Goal: Transaction & Acquisition: Obtain resource

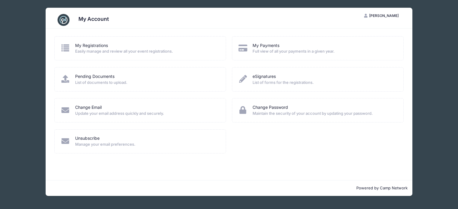
click at [230, 153] on div "My Registrations Easily manage and review all your event registrations. My Paym…" at bounding box center [229, 98] width 355 height 124
click at [301, 45] on div "My Payments" at bounding box center [323, 46] width 143 height 6
click at [258, 48] on link "My Payments" at bounding box center [265, 46] width 27 height 6
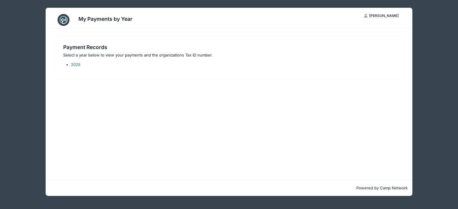
click at [73, 66] on link "2025" at bounding box center [76, 64] width 10 height 5
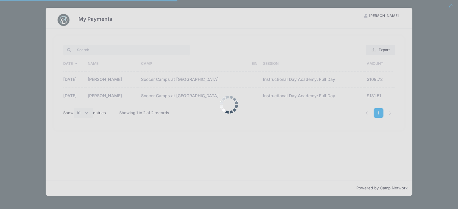
select select "10"
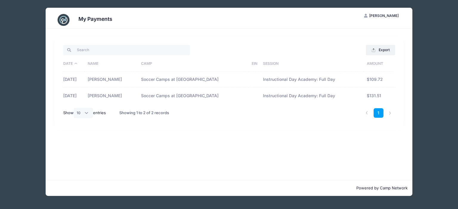
click at [78, 77] on td "[DATE]" at bounding box center [74, 80] width 22 height 16
click at [169, 83] on td "Soccer Camps at [GEOGRAPHIC_DATA]" at bounding box center [193, 80] width 111 height 16
click at [383, 47] on button "Export" at bounding box center [380, 50] width 29 height 10
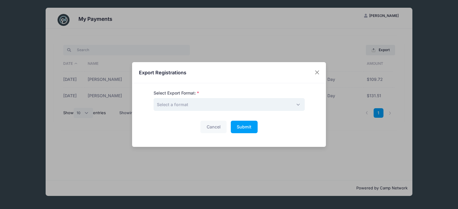
click at [294, 103] on span "Select a format" at bounding box center [228, 104] width 151 height 13
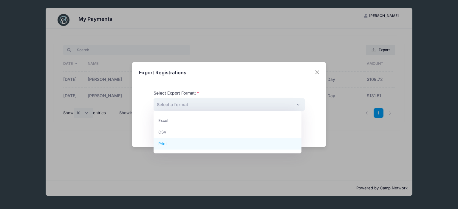
select select "print"
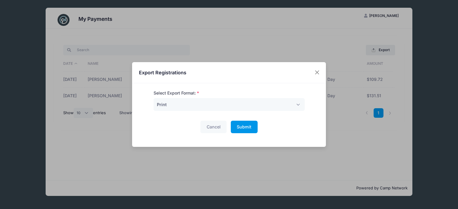
click at [234, 131] on button "Submit Please wait..." at bounding box center [244, 127] width 27 height 13
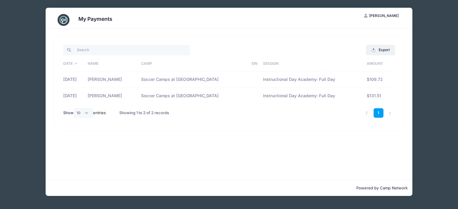
click at [193, 78] on td "Soccer Camps at Roanoke College" at bounding box center [193, 80] width 111 height 16
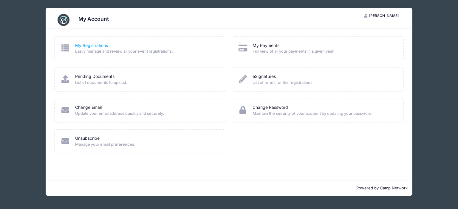
click at [89, 46] on link "My Registrations" at bounding box center [91, 46] width 33 height 6
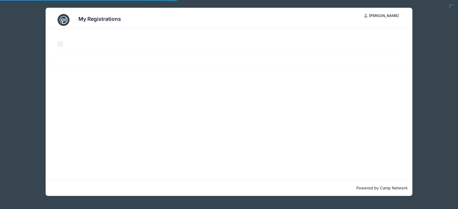
select select "50"
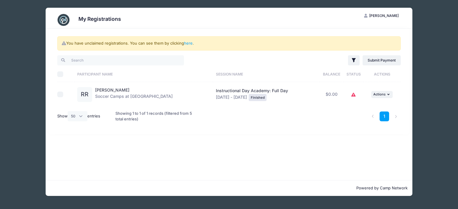
click at [153, 91] on div "[PERSON_NAME] Soccer Camps at [GEOGRAPHIC_DATA]" at bounding box center [133, 94] width 77 height 15
click at [225, 94] on div "Instructional Day Academy: Full Day [DATE] - [DATE] Finished" at bounding box center [266, 94] width 101 height 13
click at [265, 97] on div "Finished" at bounding box center [257, 97] width 18 height 7
click at [377, 98] on td "... Actions View Registration View Attachments" at bounding box center [381, 94] width 37 height 25
click at [381, 94] on span "Actions" at bounding box center [379, 94] width 12 height 4
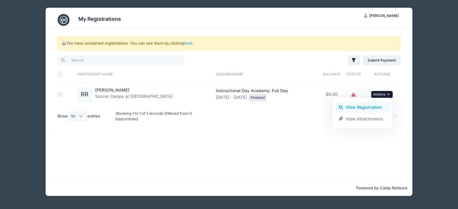
click at [355, 108] on link "View Registration" at bounding box center [362, 107] width 54 height 11
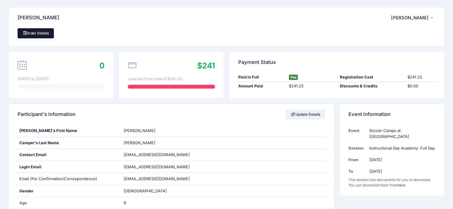
click at [30, 35] on link "Order Details" at bounding box center [36, 33] width 36 height 10
click at [199, 86] on div at bounding box center [171, 87] width 87 height 4
click at [402, 183] on link "here" at bounding box center [402, 185] width 8 height 4
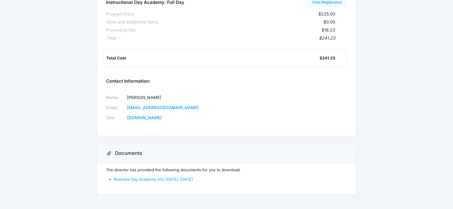
scroll to position [93, 0]
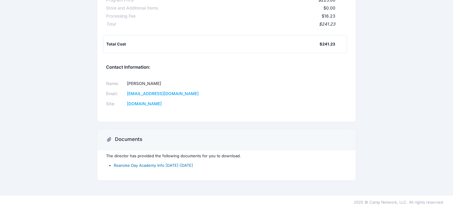
click at [153, 165] on link "Roanoke Day Academy Info Aug 4-7" at bounding box center [153, 165] width 79 height 5
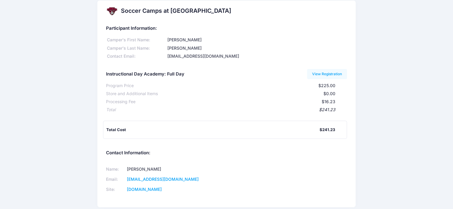
scroll to position [0, 0]
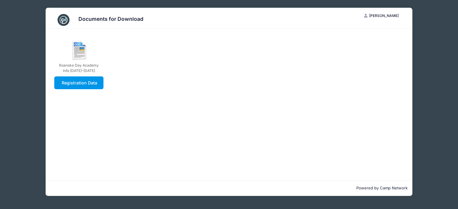
click at [89, 79] on link "Registration Data" at bounding box center [78, 83] width 49 height 13
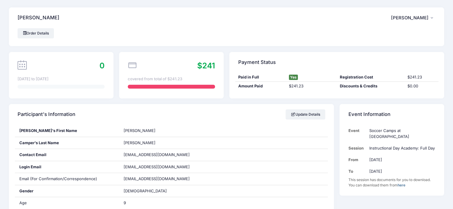
click at [407, 20] on span "[PERSON_NAME]" at bounding box center [410, 17] width 38 height 5
click at [387, 36] on link "My Account" at bounding box center [398, 34] width 69 height 11
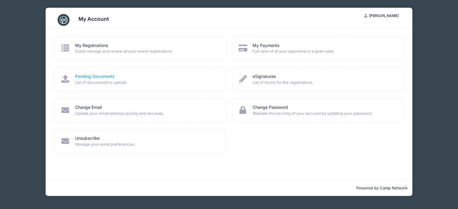
click at [111, 76] on link "Pending Documents" at bounding box center [94, 77] width 39 height 6
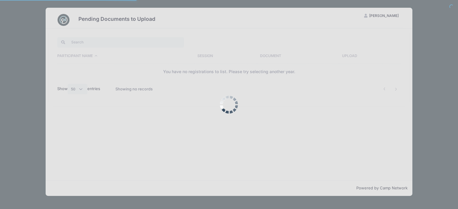
select select "50"
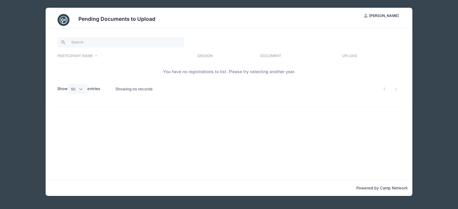
click at [374, 16] on span "[PERSON_NAME]" at bounding box center [383, 15] width 29 height 4
click at [358, 28] on link "My Account" at bounding box center [366, 30] width 69 height 11
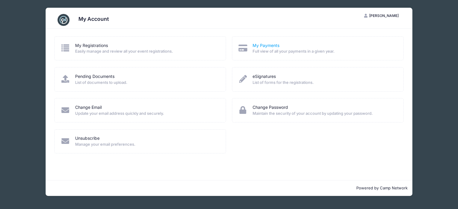
click at [268, 44] on link "My Payments" at bounding box center [265, 46] width 27 height 6
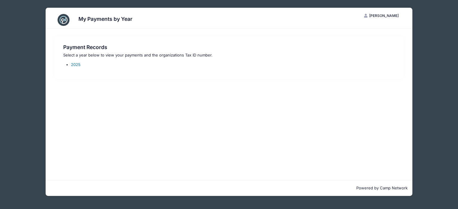
click at [75, 66] on link "2025" at bounding box center [76, 64] width 10 height 5
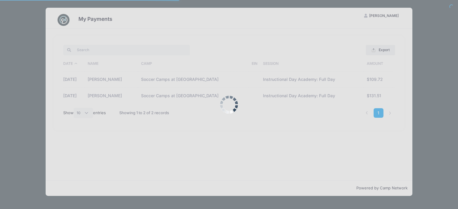
select select "10"
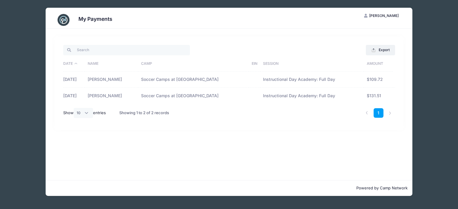
click at [84, 77] on td "[DATE]" at bounding box center [74, 80] width 22 height 16
click at [377, 52] on button "Export" at bounding box center [380, 50] width 29 height 10
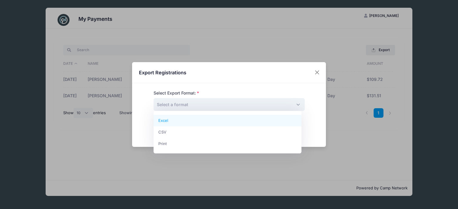
click at [294, 106] on span "Select a format" at bounding box center [228, 104] width 151 height 13
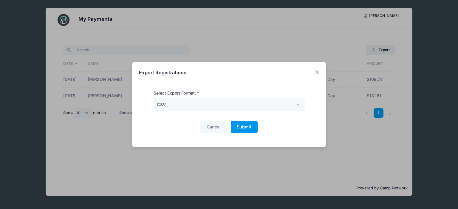
click at [237, 127] on span "Submit" at bounding box center [244, 127] width 15 height 5
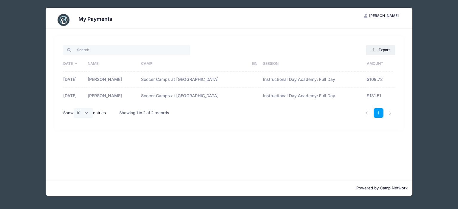
click at [251, 64] on th "EIN" at bounding box center [253, 63] width 11 height 15
click at [377, 52] on button "Export" at bounding box center [380, 50] width 29 height 10
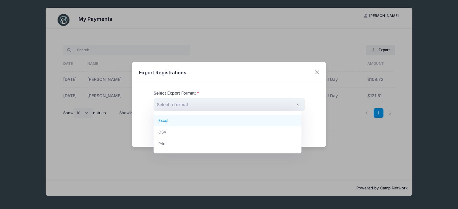
click at [280, 109] on span "Select a format" at bounding box center [228, 104] width 151 height 13
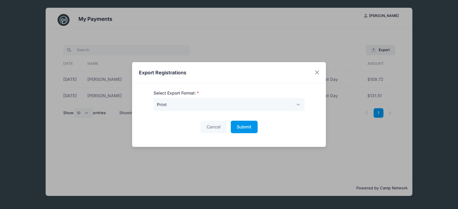
click at [247, 127] on span "Submit" at bounding box center [244, 127] width 15 height 5
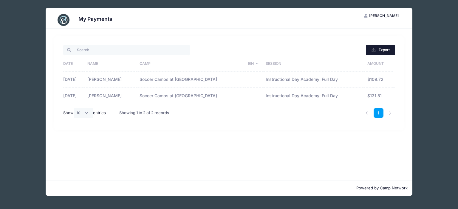
click at [376, 51] on button "Export" at bounding box center [380, 50] width 29 height 10
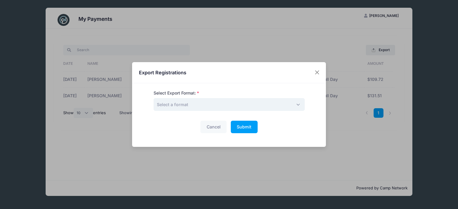
click at [295, 105] on span "Select a format" at bounding box center [228, 104] width 151 height 13
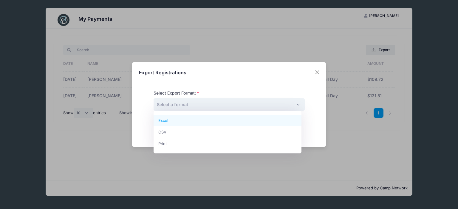
select select "excel"
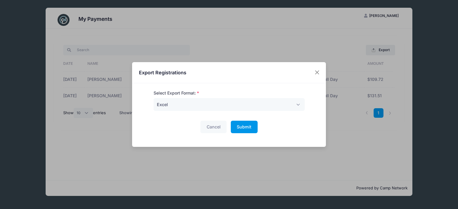
click at [247, 128] on span "Submit" at bounding box center [244, 127] width 15 height 5
